Goal: Register for event/course

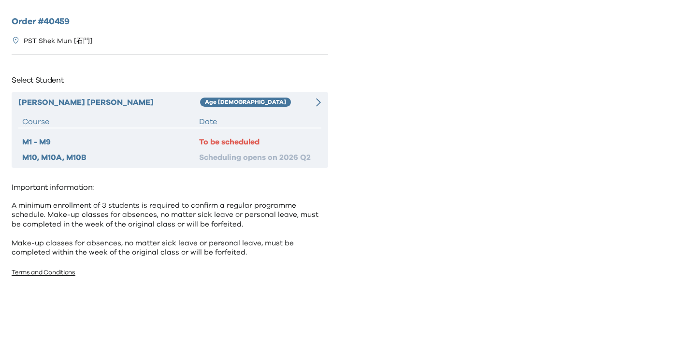
click at [198, 114] on div "Chester Shing Yui Kwok Age 4-5 Course Date M1 - M9 To be scheduled M10, M10A, M…" at bounding box center [170, 130] width 316 height 76
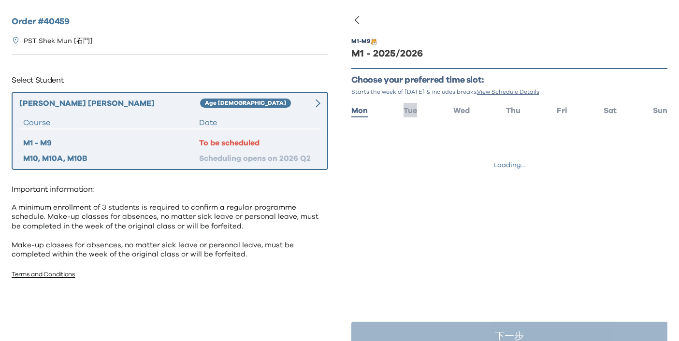
click at [408, 109] on span "Tue" at bounding box center [410, 111] width 14 height 8
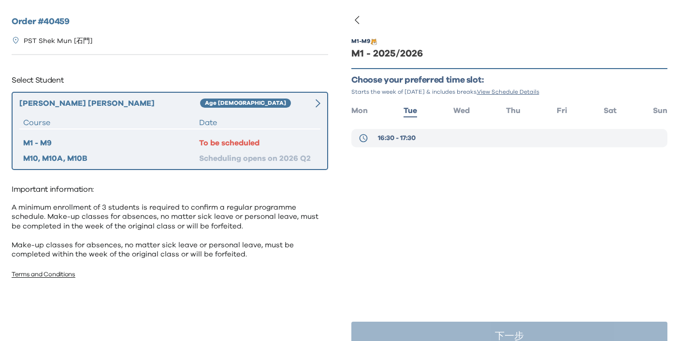
click at [449, 137] on button "16:30 - 17:30" at bounding box center [509, 138] width 316 height 18
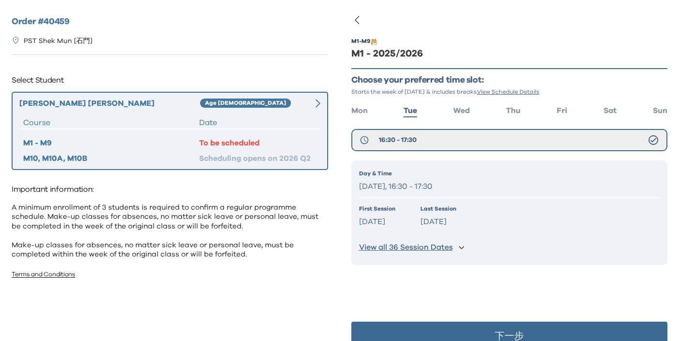
click at [461, 324] on button "下一步" at bounding box center [509, 336] width 316 height 29
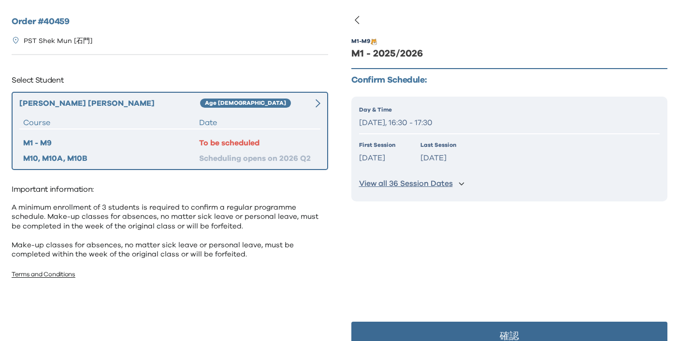
click at [501, 333] on p "確認" at bounding box center [508, 336] width 19 height 10
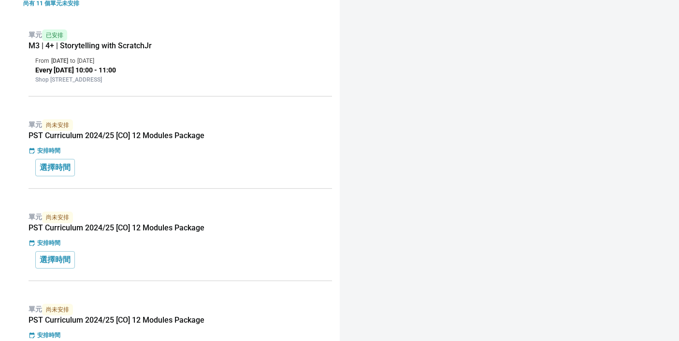
scroll to position [233, 0]
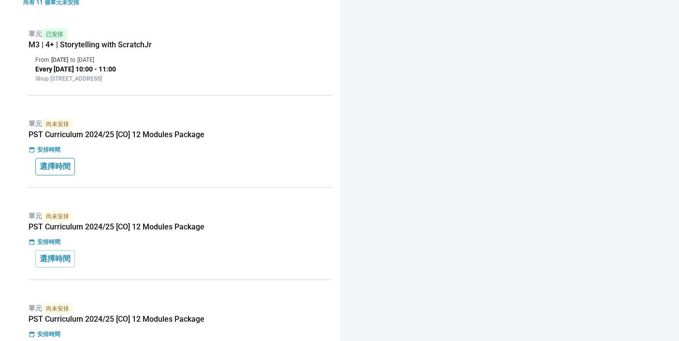
click at [65, 172] on p "選擇時間" at bounding box center [55, 167] width 31 height 12
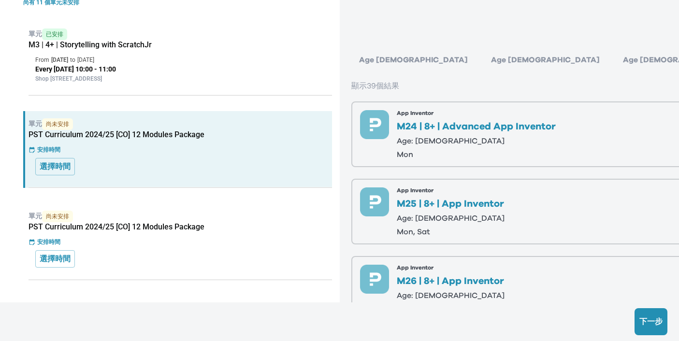
click at [483, 63] on div "Age 6-7" at bounding box center [545, 59] width 124 height 19
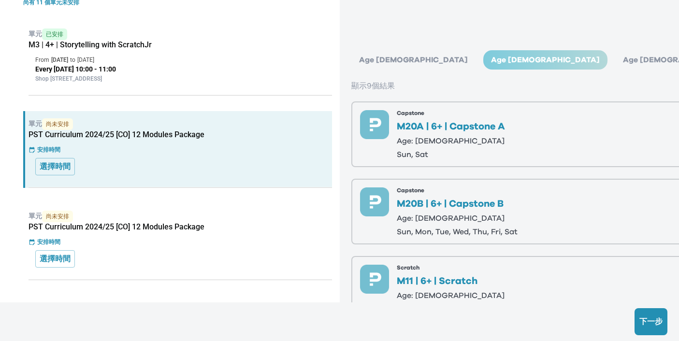
click at [382, 62] on div "Age 4-5" at bounding box center [413, 59] width 124 height 19
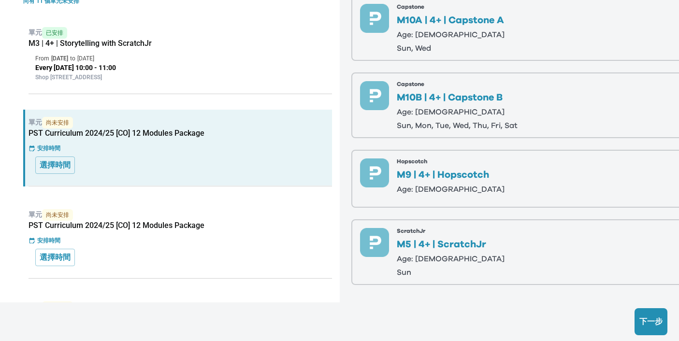
scroll to position [228, 0]
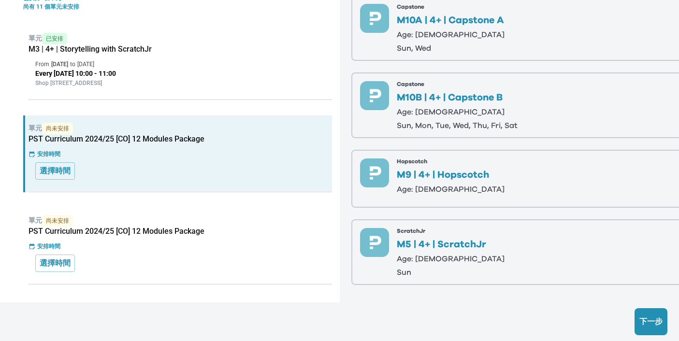
click at [544, 254] on div "ScratchJr M5 | 4+ | ScratchJr Age: 4-5 sun" at bounding box center [683, 252] width 647 height 48
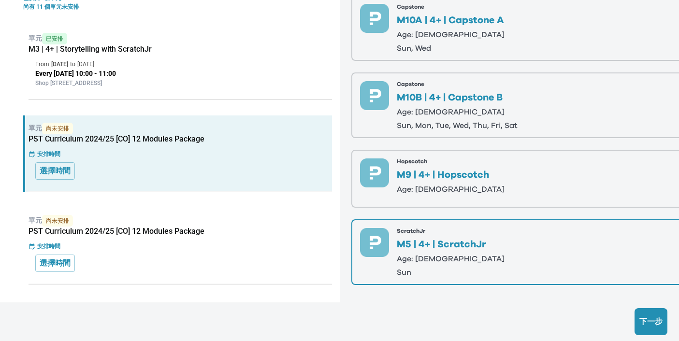
click at [144, 158] on div "單元 尚未安排 PST Curriculum 2024/25 [CO] 12 Modules Package 安排時間 選擇時間" at bounding box center [177, 153] width 309 height 77
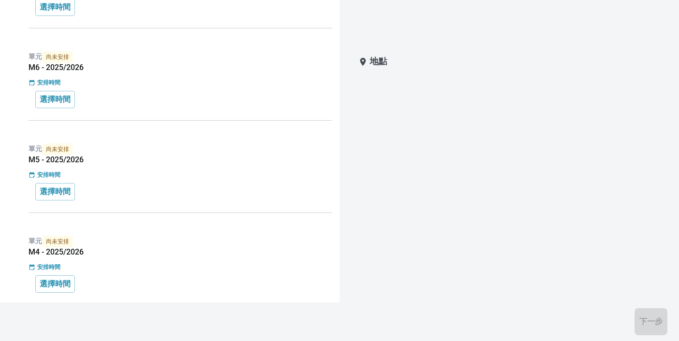
scroll to position [1047, 0]
click at [53, 282] on p "選擇時間" at bounding box center [55, 284] width 31 height 12
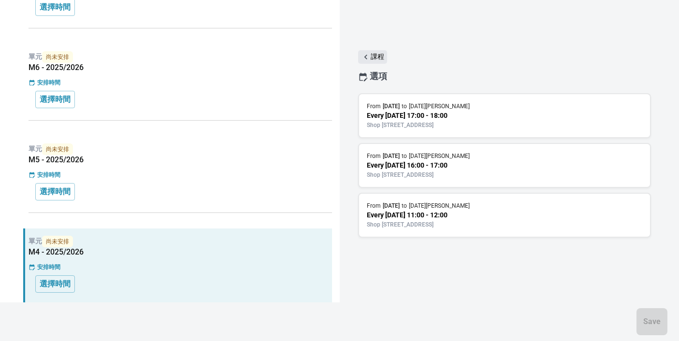
click at [365, 57] on icon "button" at bounding box center [365, 57] width 3 height 5
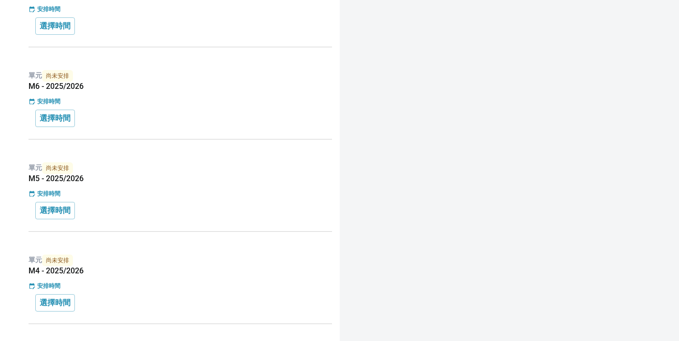
scroll to position [1047, 0]
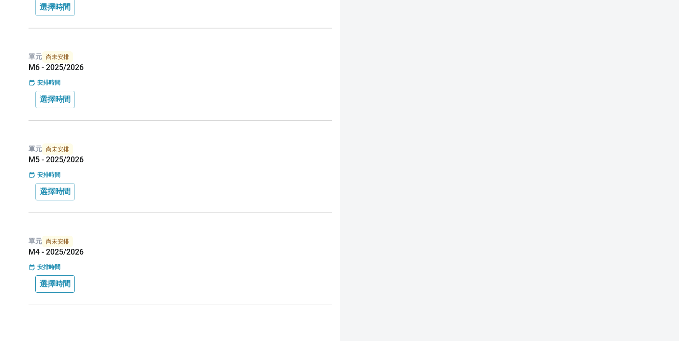
click at [59, 292] on button "選擇時間" at bounding box center [55, 283] width 40 height 17
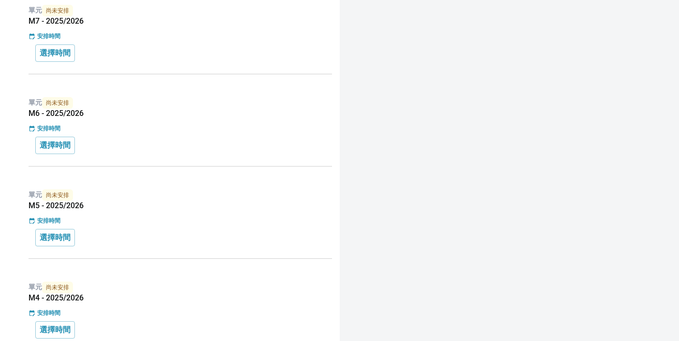
scroll to position [1047, 0]
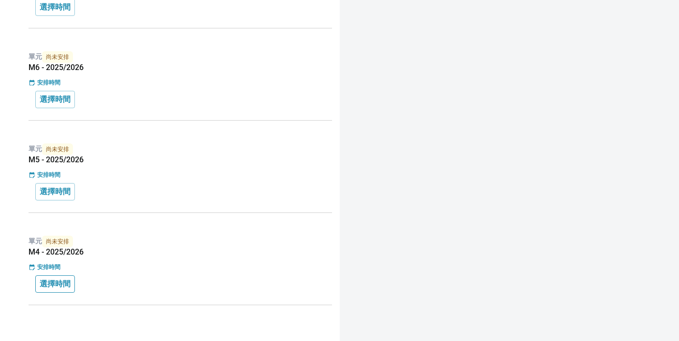
click at [57, 285] on p "選擇時間" at bounding box center [55, 284] width 31 height 12
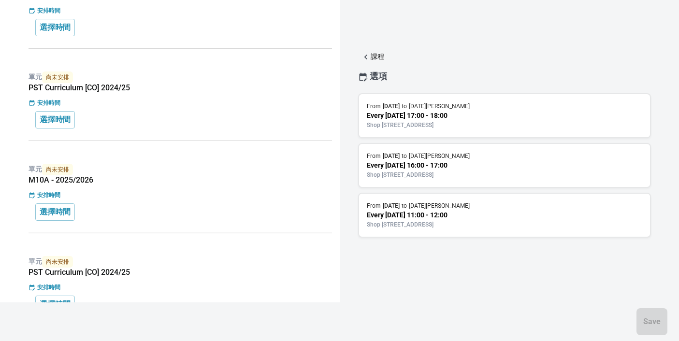
scroll to position [0, 0]
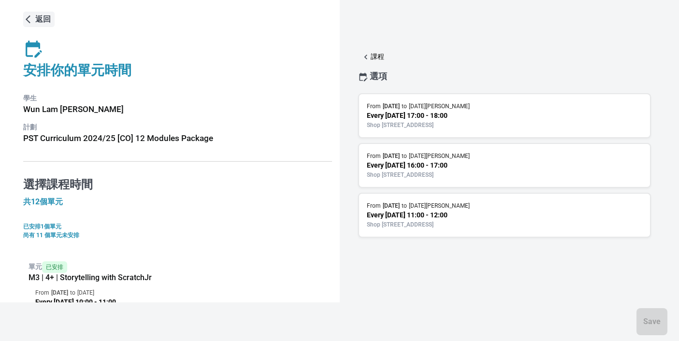
click at [45, 22] on p "返回" at bounding box center [42, 20] width 15 height 12
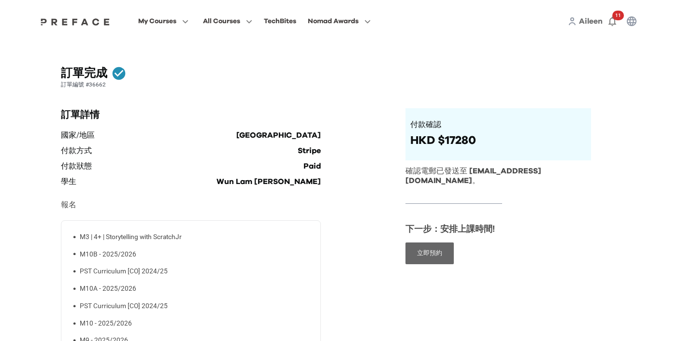
click at [421, 249] on button "立即預約" at bounding box center [429, 253] width 48 height 22
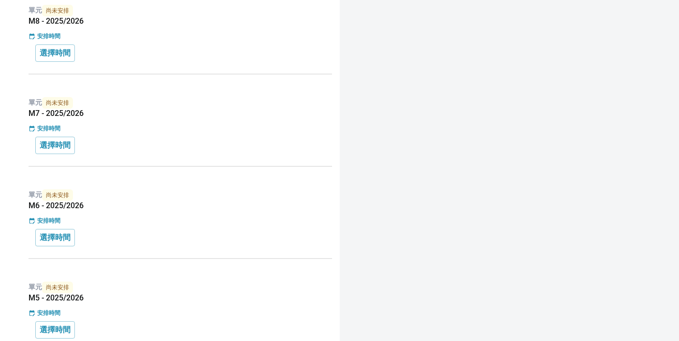
scroll to position [1047, 0]
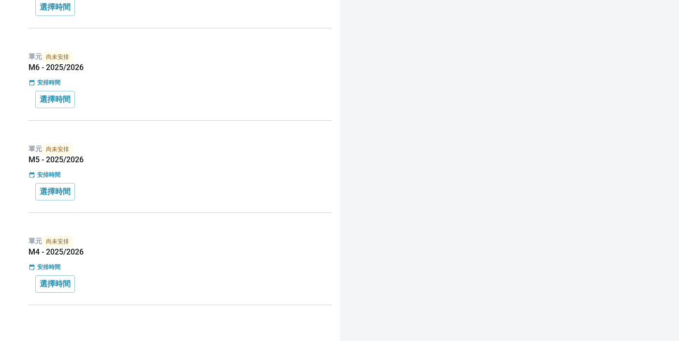
click at [75, 285] on div "選擇時間" at bounding box center [180, 283] width 290 height 17
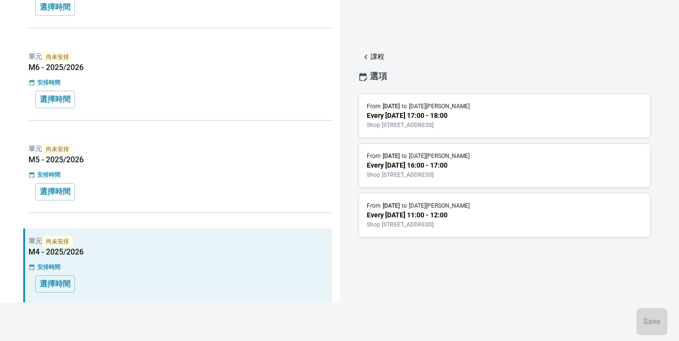
click at [447, 77] on div "選項" at bounding box center [504, 76] width 318 height 23
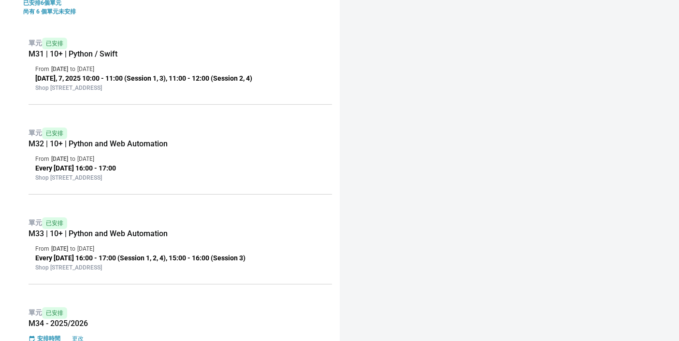
scroll to position [137, 0]
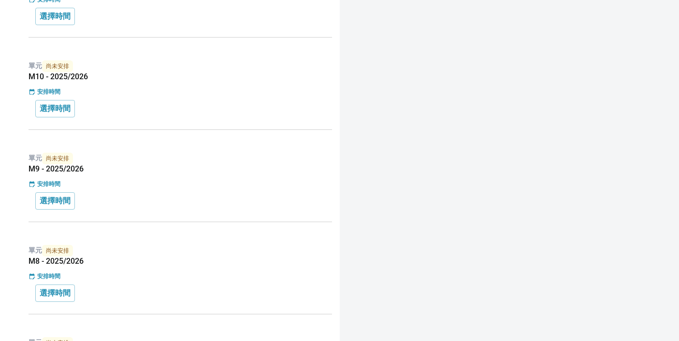
scroll to position [1047, 0]
